Goal: Navigation & Orientation: Find specific page/section

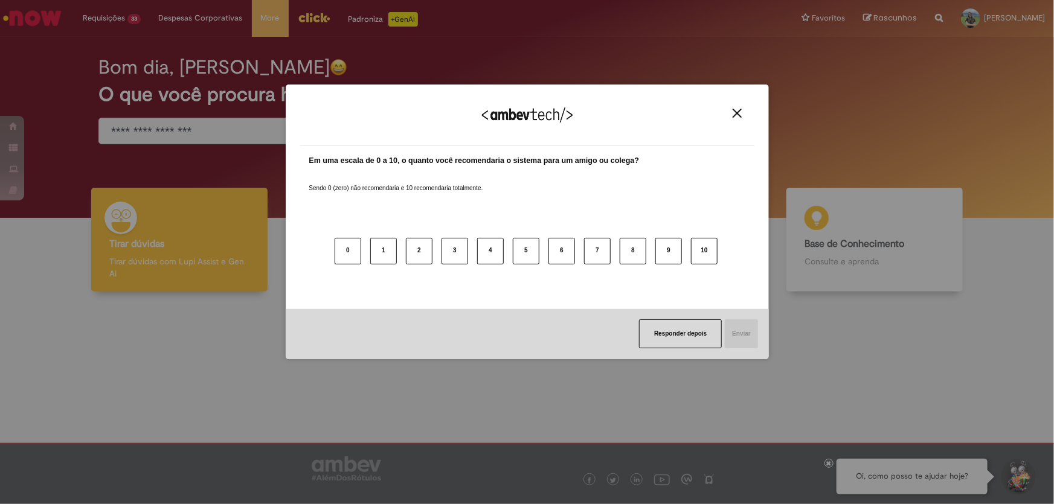
click at [740, 114] on img "Close" at bounding box center [737, 113] width 9 height 9
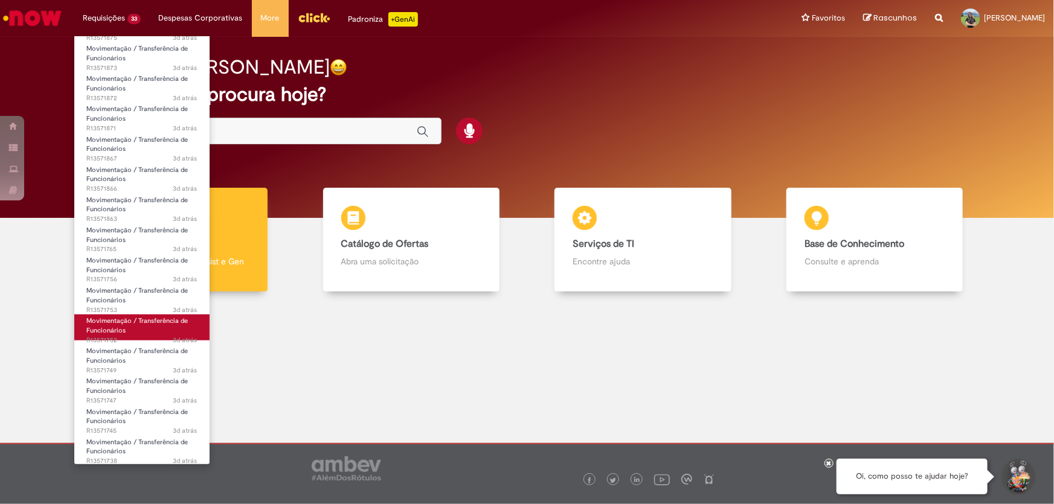
scroll to position [591, 0]
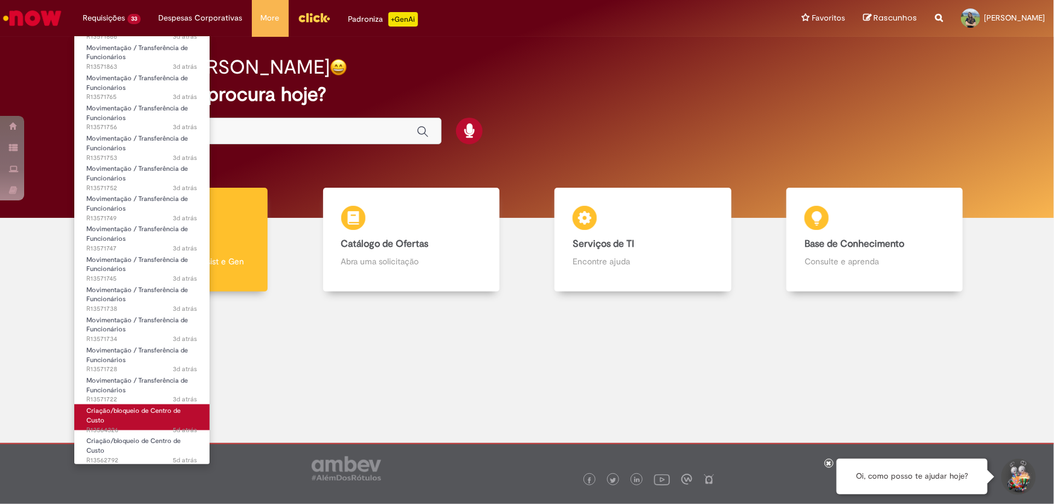
click at [114, 418] on link "Criação/bloqueio de Centro de Custo 5d atrás 5 dias atrás R13564326" at bounding box center [141, 418] width 135 height 26
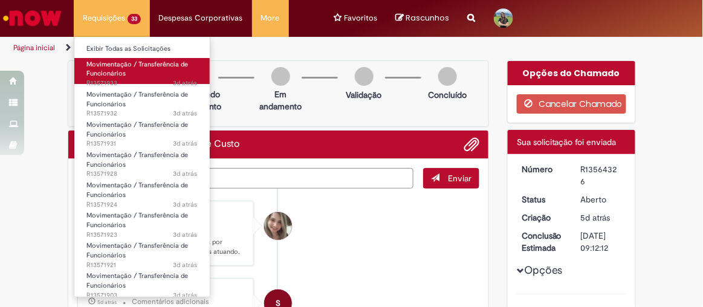
click at [117, 76] on span "Movimentação / Transferência de Funcionários" at bounding box center [136, 69] width 101 height 19
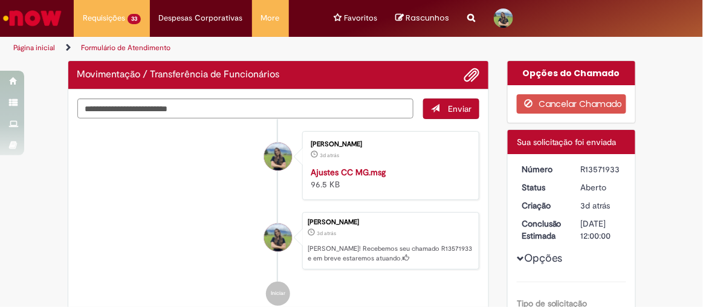
click at [46, 22] on img "Ir para a Homepage" at bounding box center [32, 18] width 62 height 24
